Goal: Find specific page/section: Find specific page/section

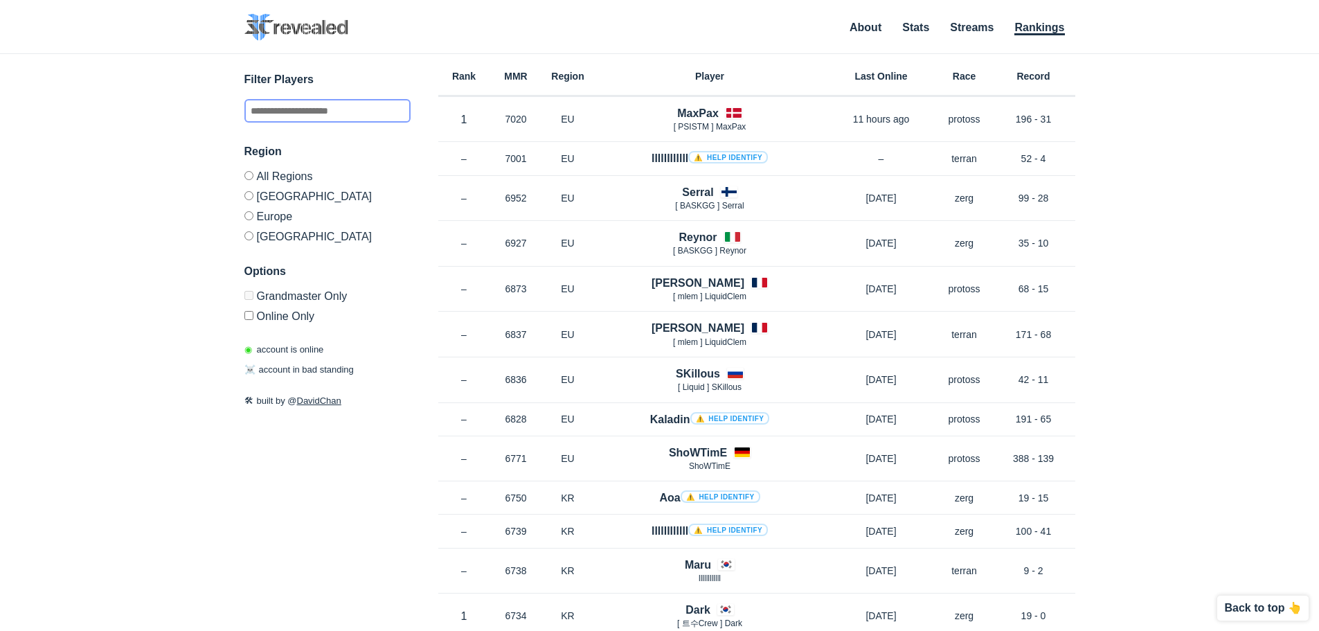
click at [339, 106] on input "text" at bounding box center [327, 111] width 166 height 24
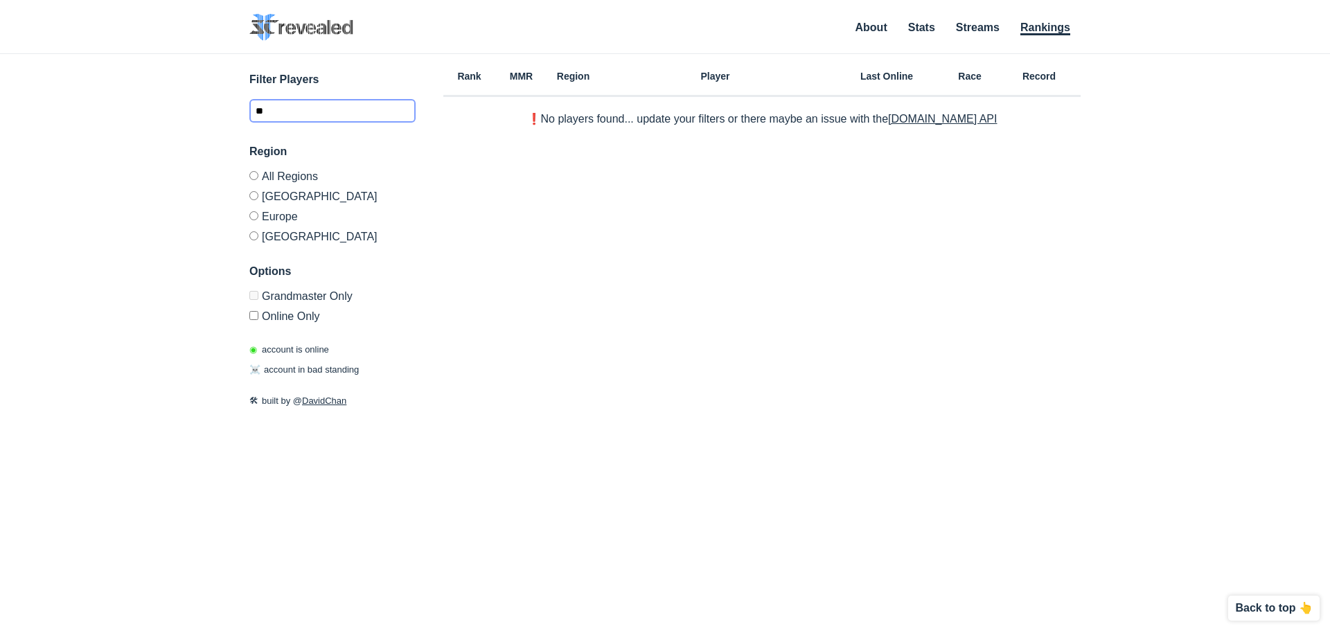
type input "*"
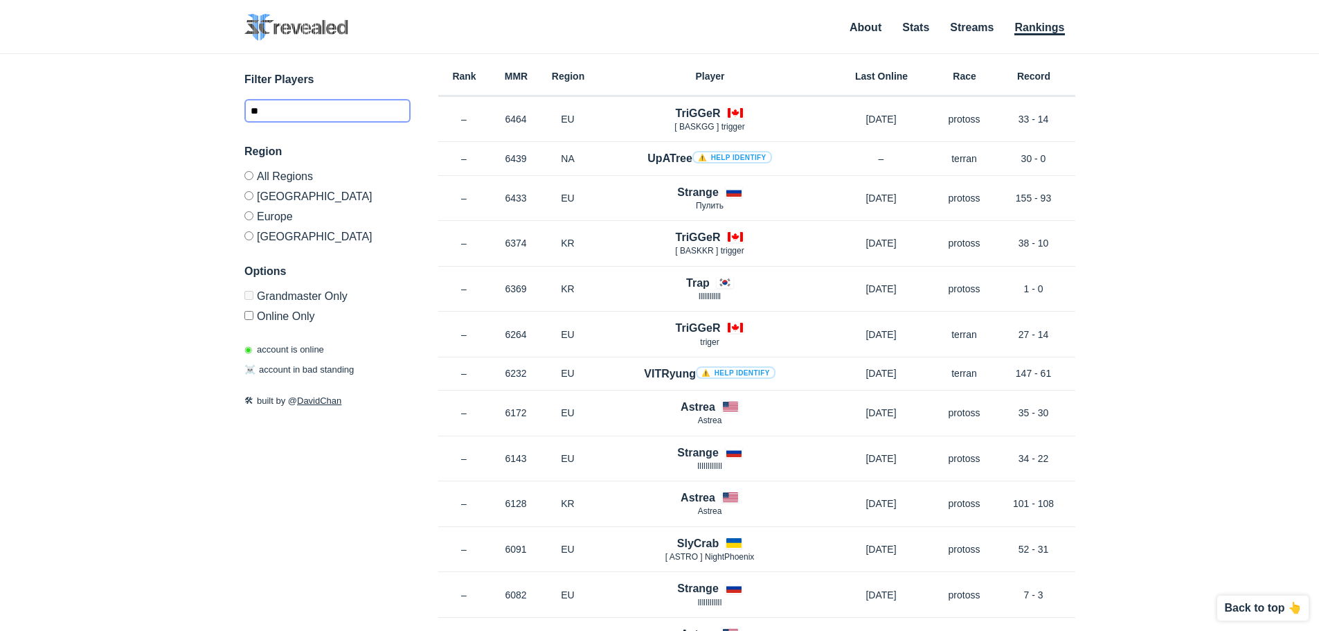
type input "*"
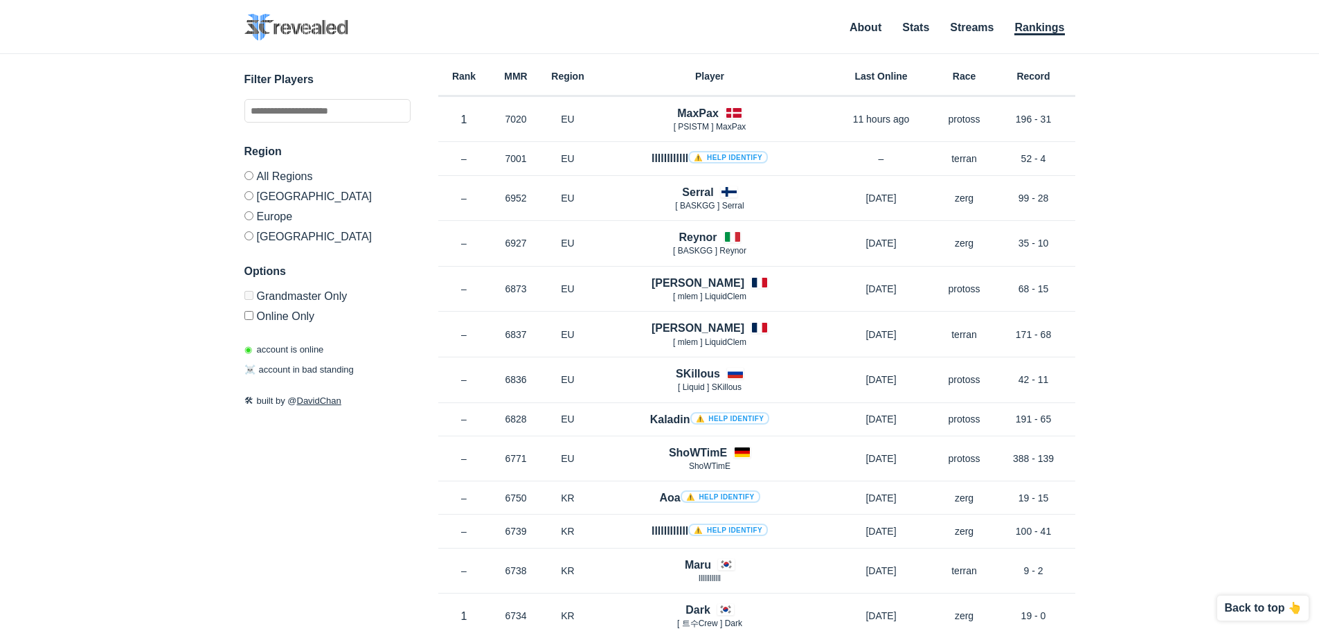
click at [271, 244] on div "Region All Regions [GEOGRAPHIC_DATA] [GEOGRAPHIC_DATA] [GEOGRAPHIC_DATA] Option…" at bounding box center [327, 232] width 166 height 179
click at [269, 240] on label "[GEOGRAPHIC_DATA]" at bounding box center [327, 234] width 166 height 17
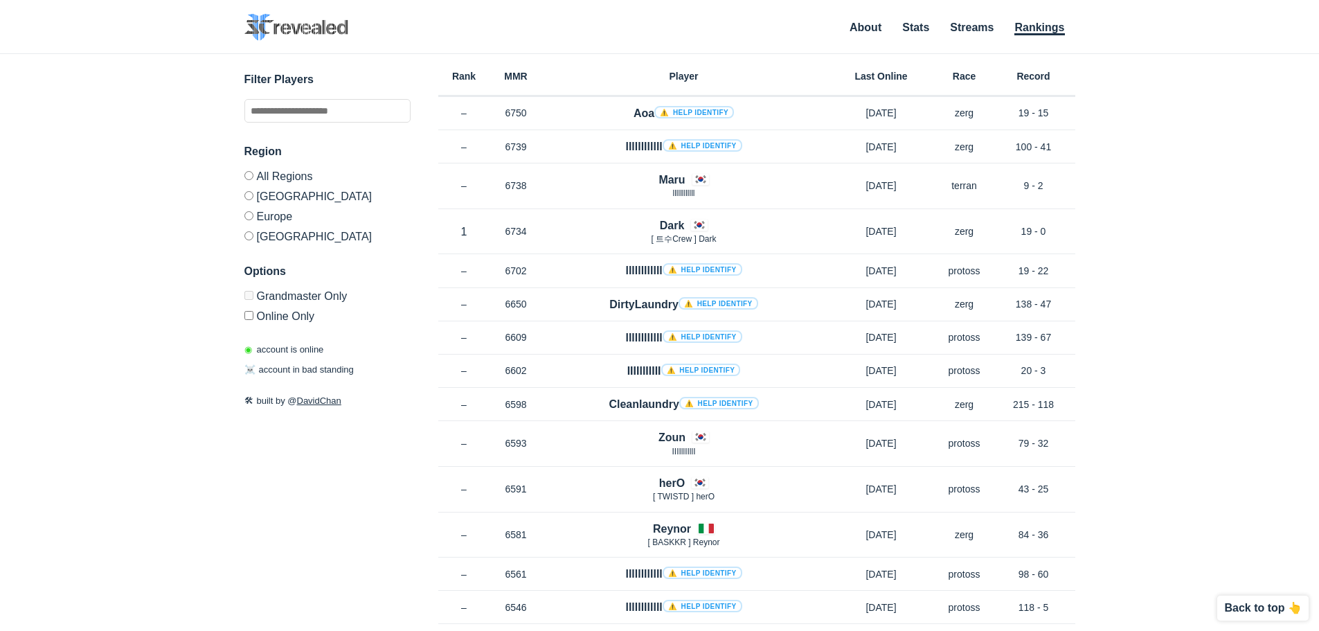
click at [261, 166] on div "Region All Regions [GEOGRAPHIC_DATA] [GEOGRAPHIC_DATA] [GEOGRAPHIC_DATA]" at bounding box center [327, 192] width 166 height 99
click at [272, 170] on div "Region All Regions [GEOGRAPHIC_DATA] [GEOGRAPHIC_DATA] [GEOGRAPHIC_DATA]" at bounding box center [327, 192] width 166 height 99
click at [275, 173] on label "All Regions" at bounding box center [327, 178] width 166 height 15
